Goal: Transaction & Acquisition: Book appointment/travel/reservation

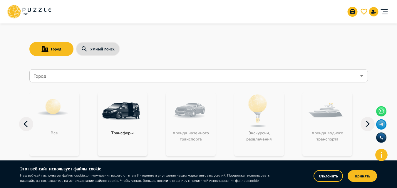
click at [195, 44] on div "Город Умный поиск" at bounding box center [198, 49] width 338 height 17
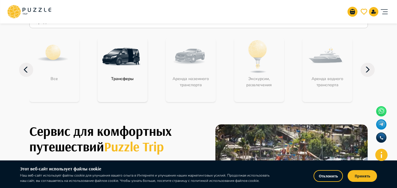
scroll to position [88, 0]
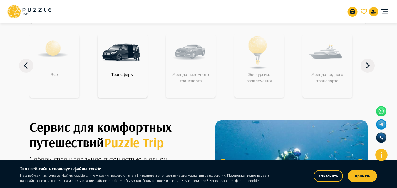
scroll to position [59, 0]
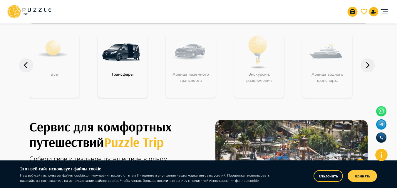
click at [370, 177] on button "Принять" at bounding box center [362, 176] width 29 height 12
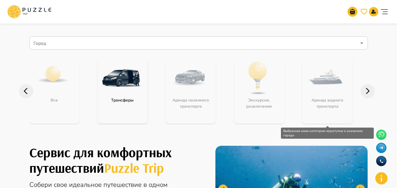
scroll to position [29, 0]
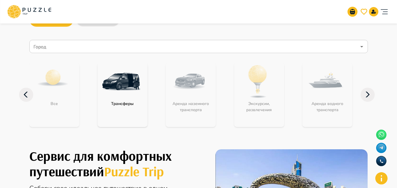
click at [368, 95] on icon at bounding box center [367, 95] width 14 height 14
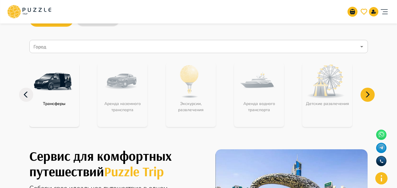
click at [368, 95] on icon at bounding box center [367, 95] width 14 height 14
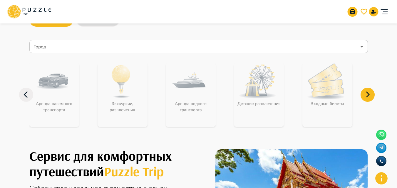
click at [368, 95] on icon at bounding box center [367, 95] width 14 height 14
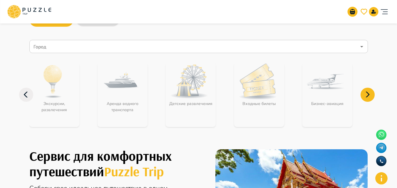
click at [368, 95] on icon at bounding box center [367, 95] width 14 height 14
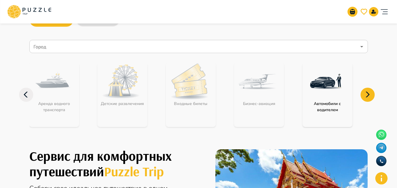
click at [368, 95] on icon at bounding box center [367, 95] width 14 height 14
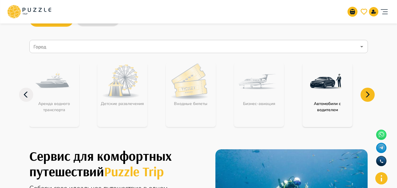
click at [30, 100] on icon at bounding box center [26, 95] width 14 height 14
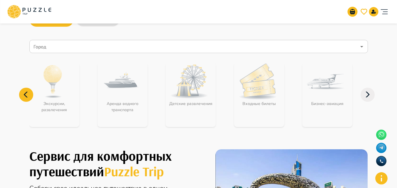
click at [29, 100] on icon at bounding box center [26, 95] width 14 height 14
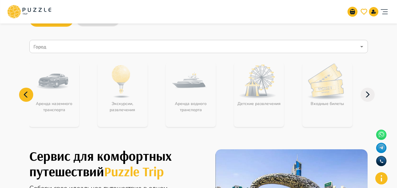
click at [27, 98] on icon at bounding box center [26, 95] width 14 height 14
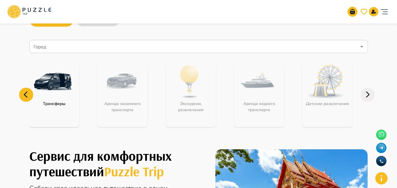
click at [27, 98] on icon at bounding box center [26, 95] width 14 height 14
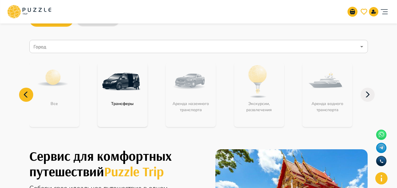
click at [128, 92] on img "category-get_transfer" at bounding box center [121, 82] width 38 height 38
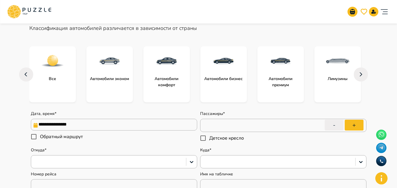
scroll to position [88, 0]
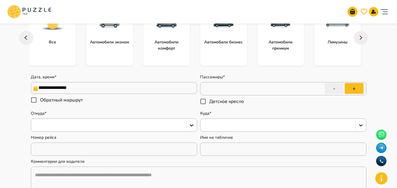
click at [2, 106] on main "**********" at bounding box center [198, 180] width 397 height 493
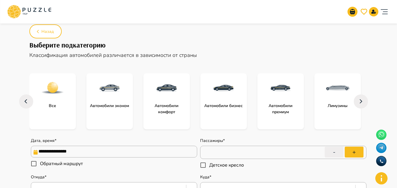
scroll to position [0, 0]
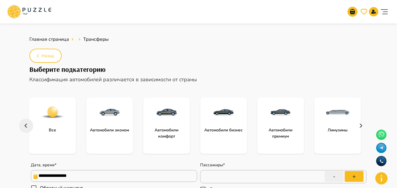
click at [360, 128] on icon "button" at bounding box center [360, 126] width 9 height 14
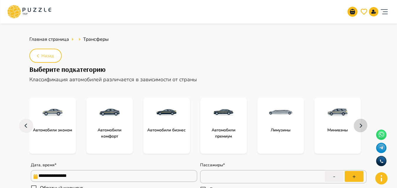
click at [360, 128] on icon "button" at bounding box center [360, 126] width 9 height 14
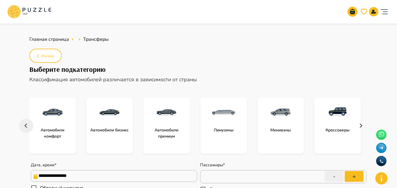
click at [360, 128] on icon "button" at bounding box center [360, 126] width 3 height 4
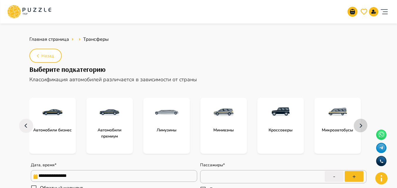
click at [360, 128] on icon "button" at bounding box center [360, 126] width 3 height 4
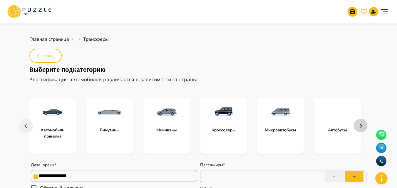
click at [360, 128] on icon "button" at bounding box center [360, 126] width 3 height 4
click at [28, 125] on icon "button" at bounding box center [25, 126] width 9 height 14
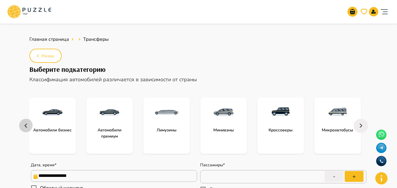
click at [28, 125] on icon "button" at bounding box center [25, 126] width 9 height 14
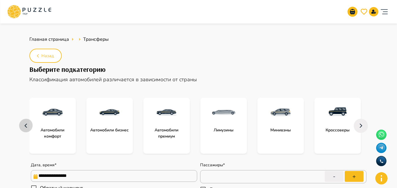
click at [28, 125] on icon "button" at bounding box center [25, 126] width 9 height 14
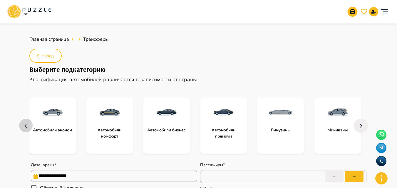
click at [28, 125] on icon "button" at bounding box center [25, 126] width 9 height 14
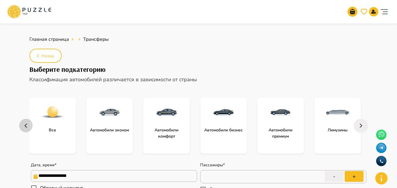
click at [28, 125] on icon "button" at bounding box center [25, 126] width 9 height 14
type textarea "*"
click at [15, 7] on icon at bounding box center [15, 7] width 4 height 3
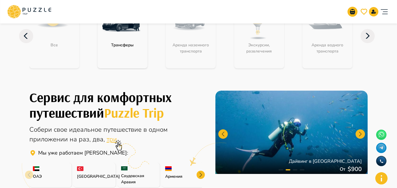
scroll to position [118, 0]
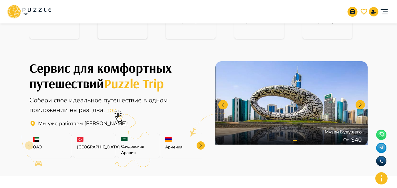
click at [202, 145] on div at bounding box center [201, 146] width 8 height 8
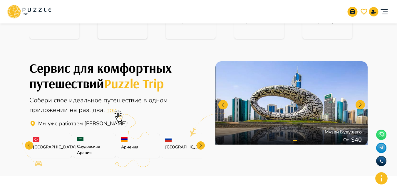
click at [202, 145] on div at bounding box center [201, 146] width 8 height 8
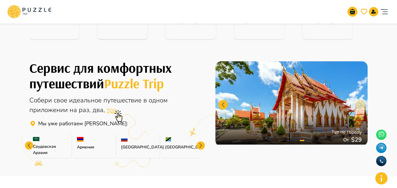
click at [202, 145] on div at bounding box center [201, 146] width 8 height 8
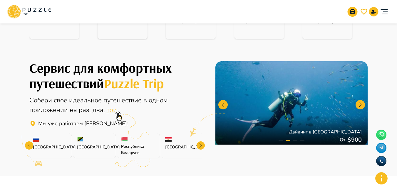
click at [202, 145] on div at bounding box center [201, 146] width 8 height 8
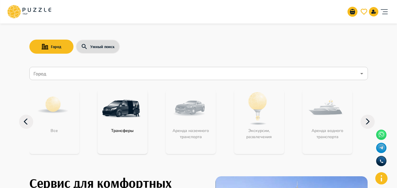
scroll to position [0, 0]
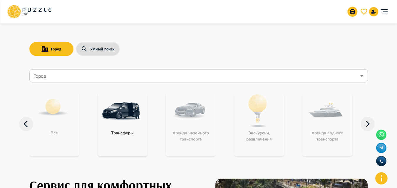
drag, startPoint x: 162, startPoint y: 38, endPoint x: 156, endPoint y: 1, distance: 38.0
click at [162, 31] on div "Город Умный поиск Город Город Все Трансферы Аренда наземного транспорта Экскурс…" at bounding box center [198, 94] width 353 height 144
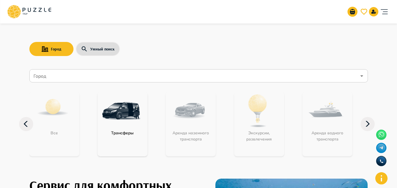
click at [187, 24] on div "Город Умный поиск Город Город Все Трансферы Аренда наземного транспорта Экскурс…" at bounding box center [198, 94] width 353 height 144
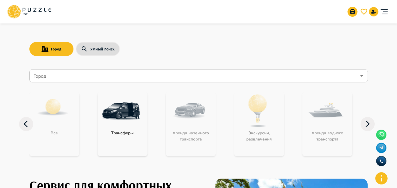
click at [268, 57] on div "Город Умный поиск" at bounding box center [198, 49] width 338 height 17
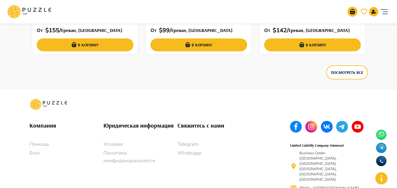
scroll to position [1041, 0]
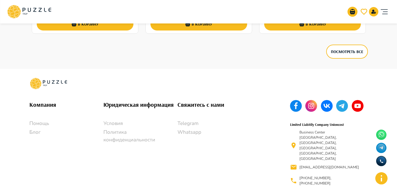
click at [147, 73] on div "Компания Помощь Блог Юридическая информация Условия Политика конфиденциальности…" at bounding box center [198, 136] width 353 height 135
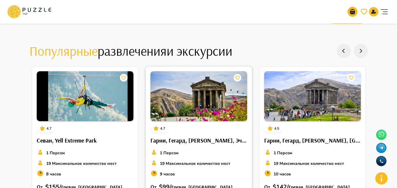
scroll to position [777, 0]
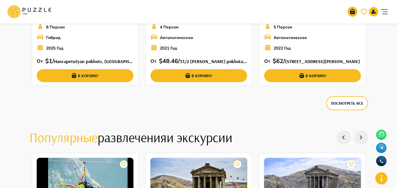
click at [186, 98] on div "Посмотреть все" at bounding box center [198, 103] width 338 height 17
click at [357, 104] on button "Посмотреть все" at bounding box center [347, 103] width 42 height 14
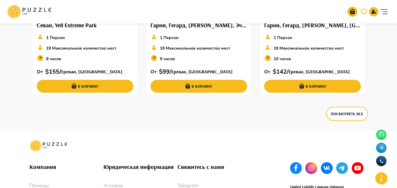
scroll to position [983, 0]
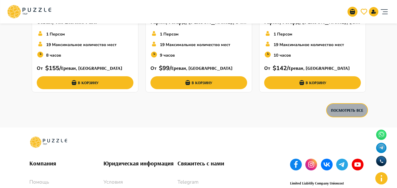
click at [340, 108] on button "Посмотреть все" at bounding box center [347, 110] width 42 height 14
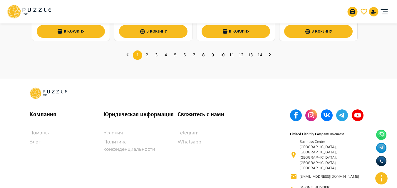
scroll to position [342, 0]
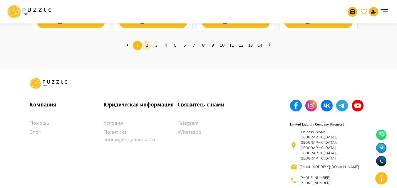
click at [145, 46] on link "2" at bounding box center [146, 45] width 9 height 9
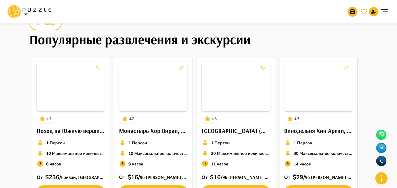
scroll to position [22, 0]
